Goal: Task Accomplishment & Management: Use online tool/utility

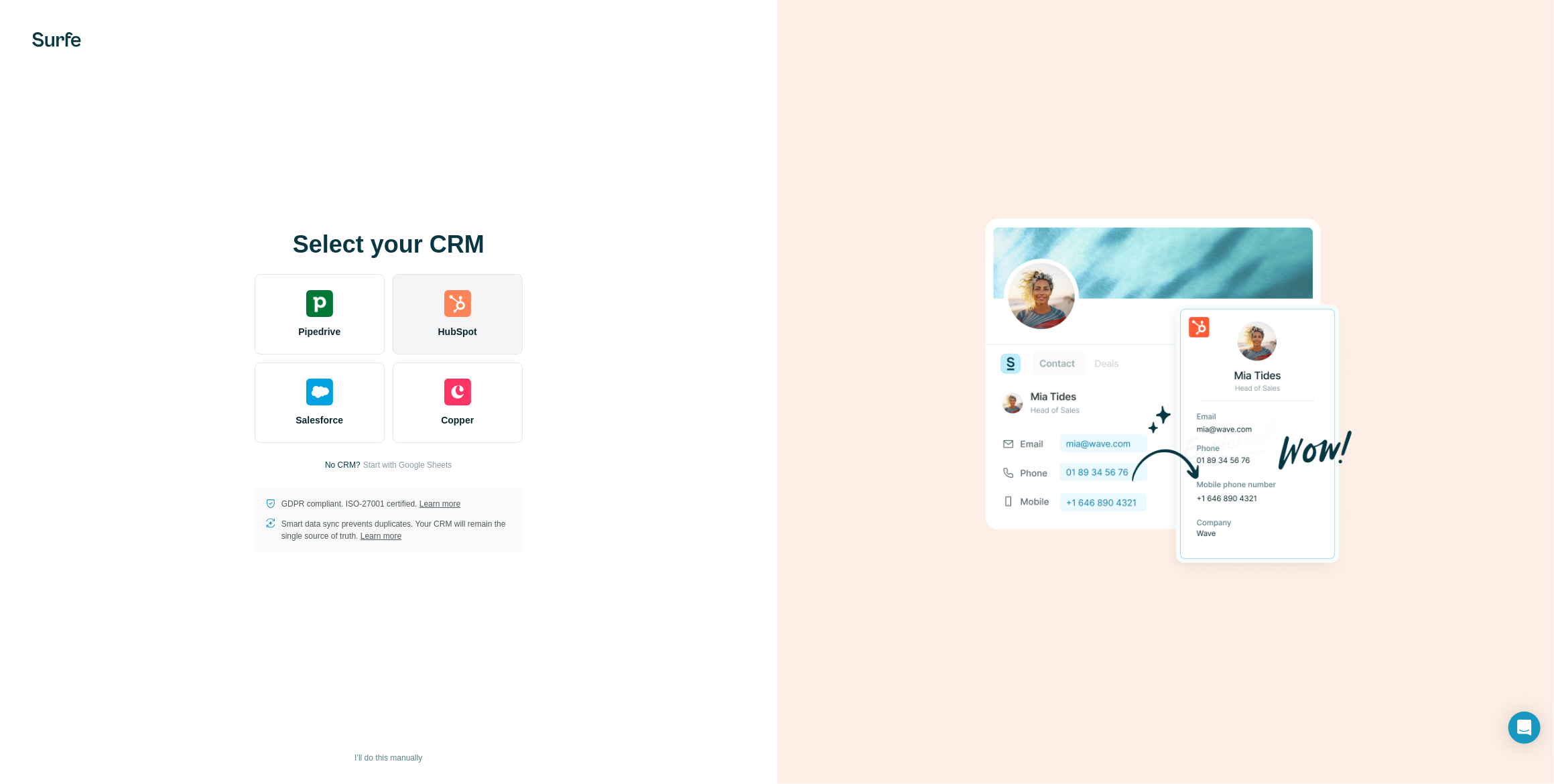
click at [509, 292] on div "HubSpot" at bounding box center [458, 313] width 130 height 80
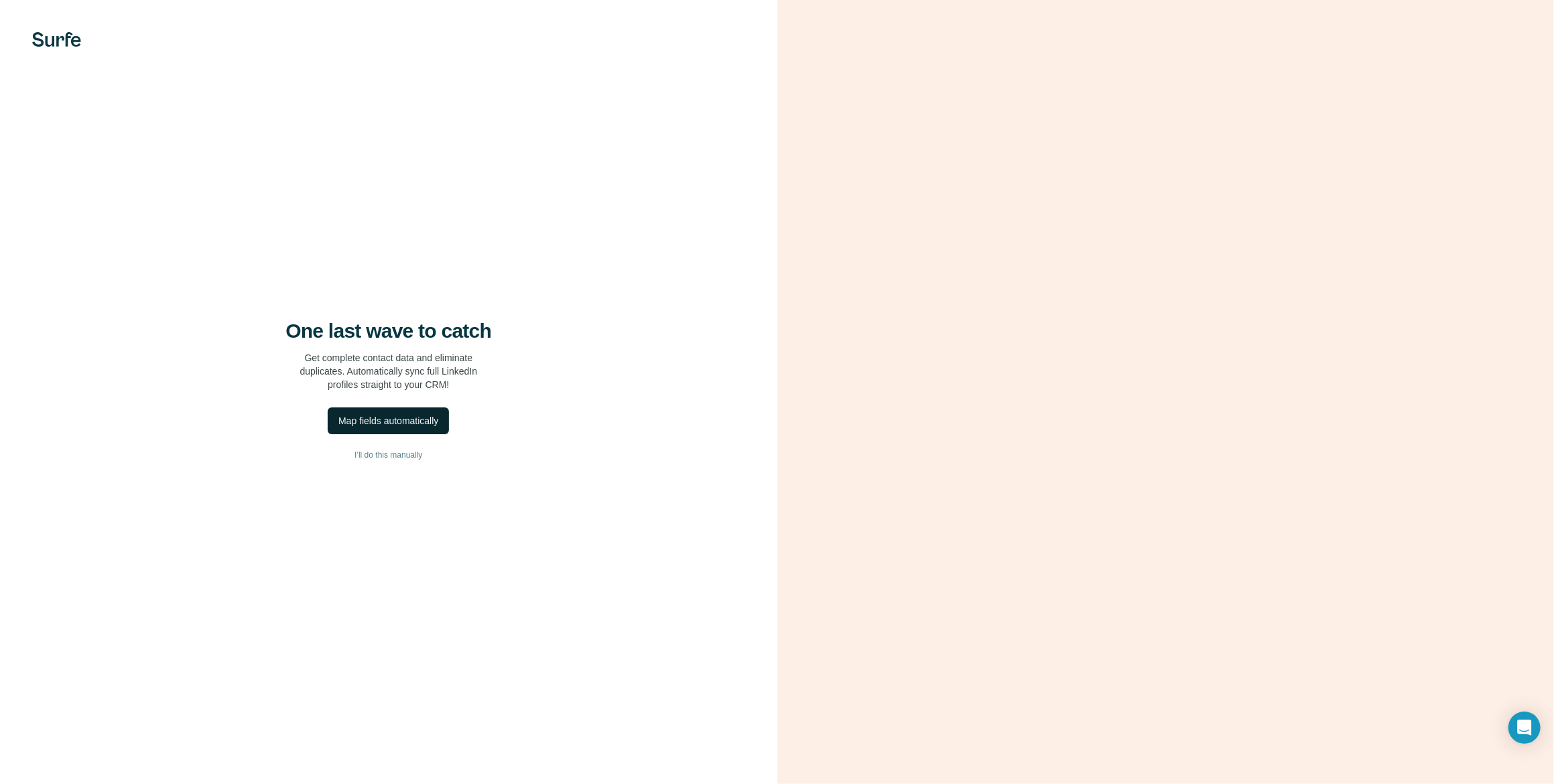
click at [416, 418] on div "Map fields automatically" at bounding box center [388, 420] width 100 height 14
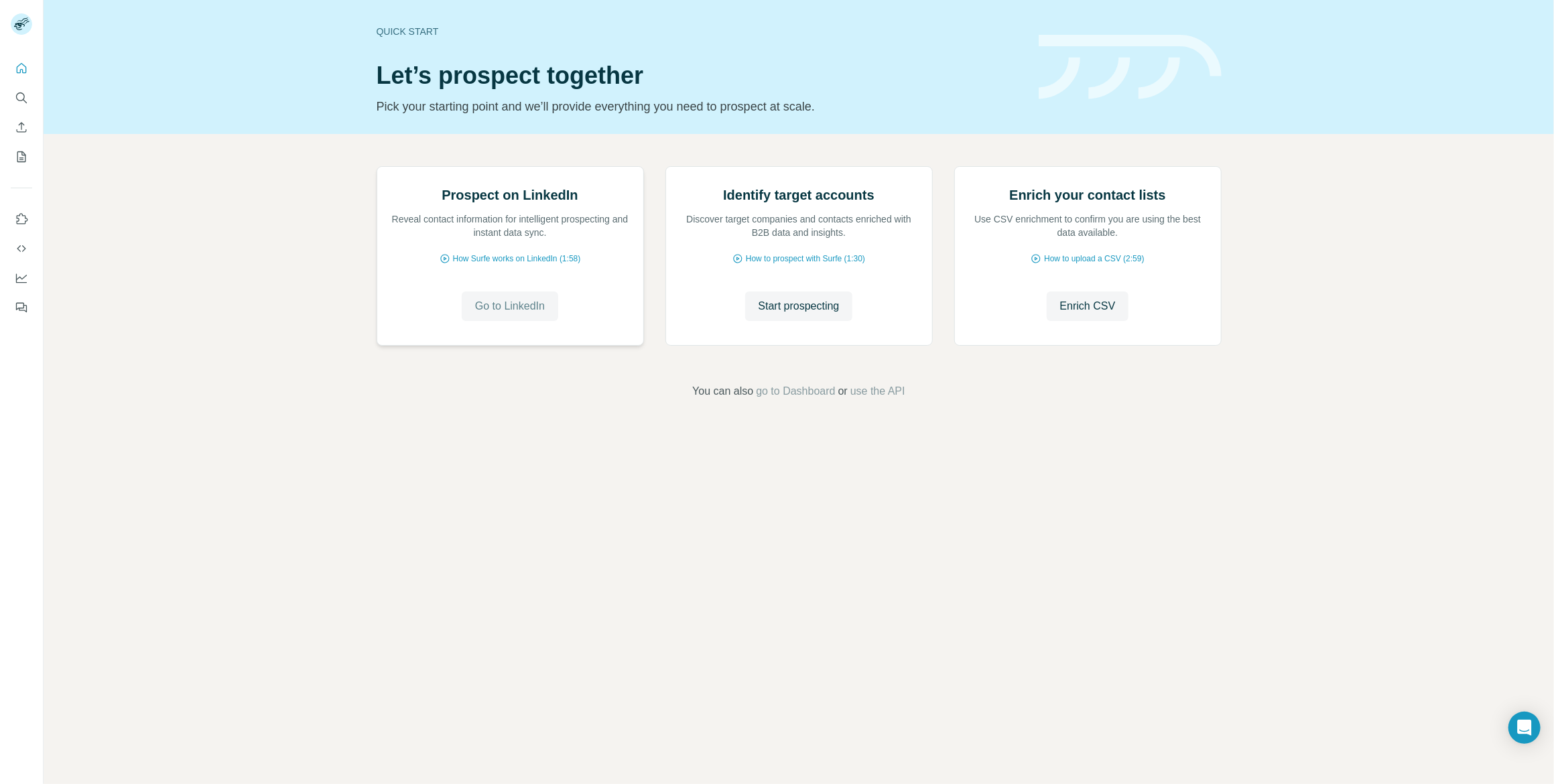
click at [522, 314] on span "Go to LinkedIn" at bounding box center [510, 306] width 70 height 16
